Goal: Find specific page/section: Find specific page/section

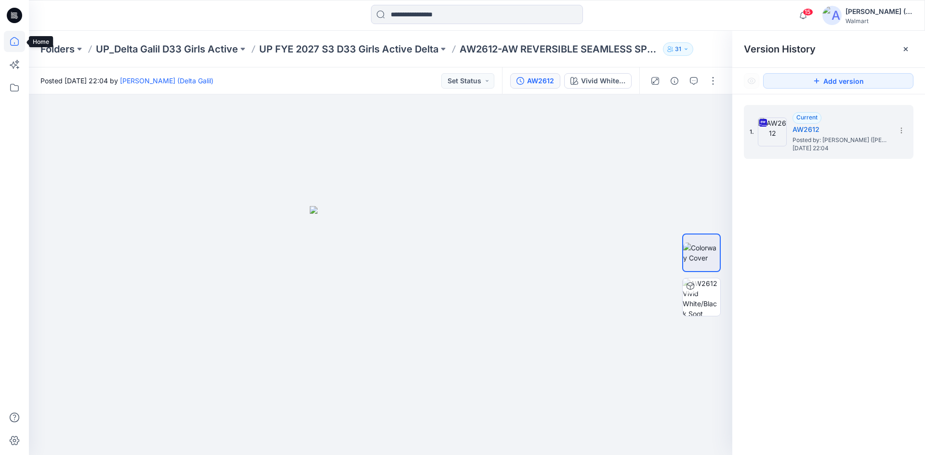
click at [17, 46] on icon at bounding box center [14, 41] width 21 height 21
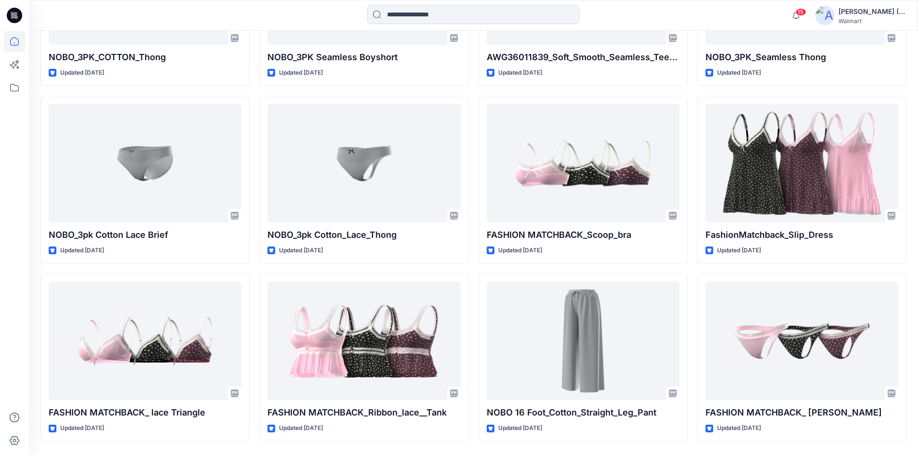
scroll to position [1515, 0]
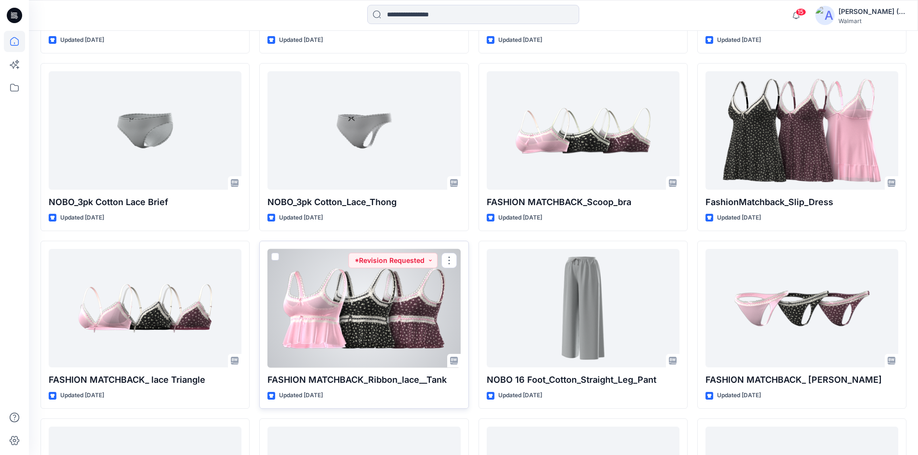
click at [386, 382] on p "FASHION MATCHBACK_Ribbon_lace__Tank" at bounding box center [363, 379] width 193 height 13
click at [383, 382] on p "FASHION MATCHBACK_Ribbon_lace__Tank" at bounding box center [363, 379] width 193 height 13
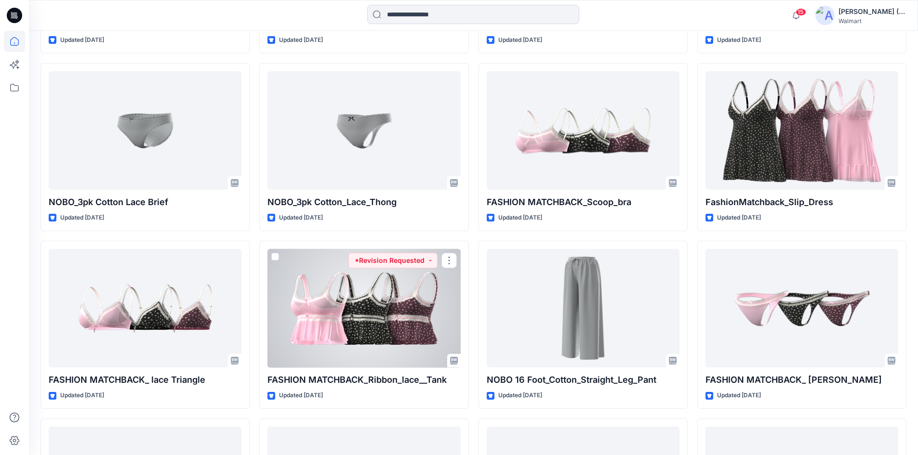
click at [389, 336] on div at bounding box center [363, 308] width 193 height 119
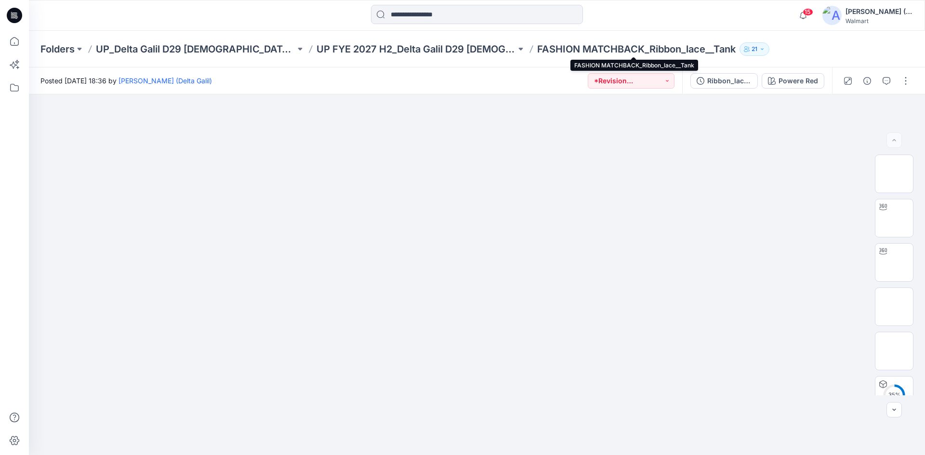
click at [689, 49] on p "FASHION MATCHBACK_Ribbon_lace__Tank" at bounding box center [636, 48] width 198 height 13
click at [692, 50] on p "FASHION MATCHBACK_Ribbon_lace__Tank" at bounding box center [636, 48] width 198 height 13
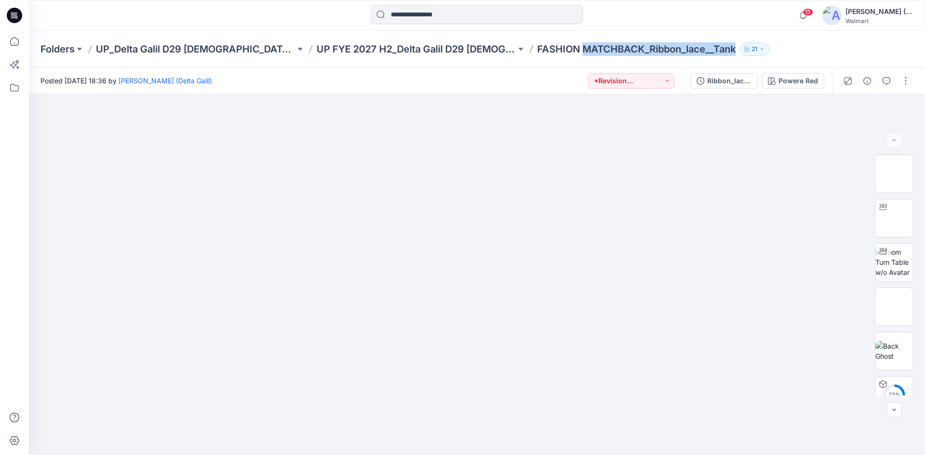
click at [692, 50] on p "FASHION MATCHBACK_Ribbon_lace__Tank" at bounding box center [636, 48] width 198 height 13
copy div "FASHION MATCHBACK_Ribbon_lace__Tank 21"
